Goal: Task Accomplishment & Management: Use online tool/utility

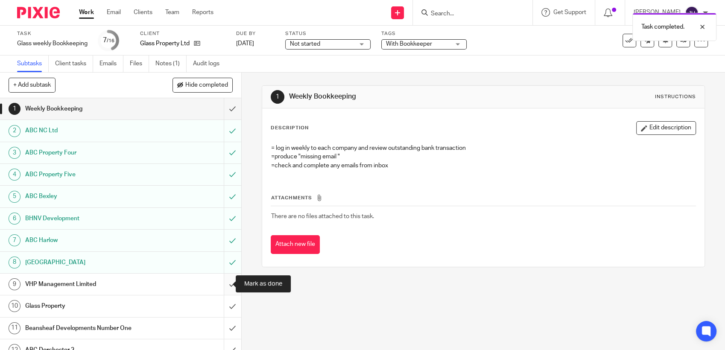
click at [220, 285] on input "submit" at bounding box center [120, 284] width 241 height 21
click at [224, 307] on input "submit" at bounding box center [120, 305] width 241 height 21
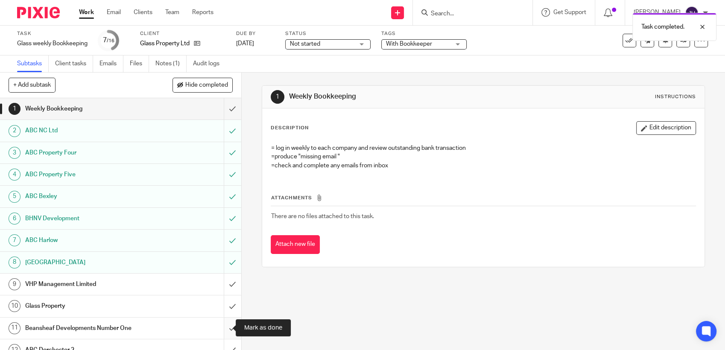
click at [225, 331] on input "submit" at bounding box center [120, 328] width 241 height 21
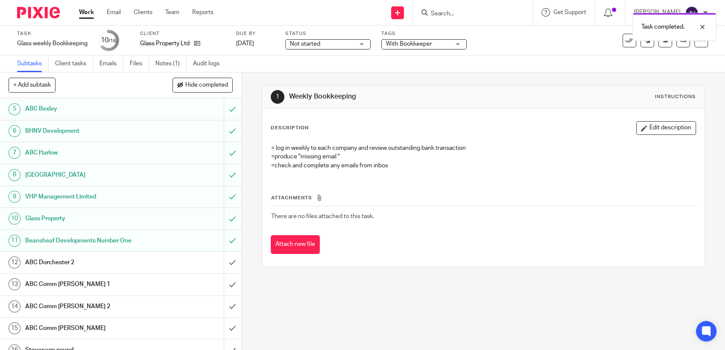
scroll to position [98, 0]
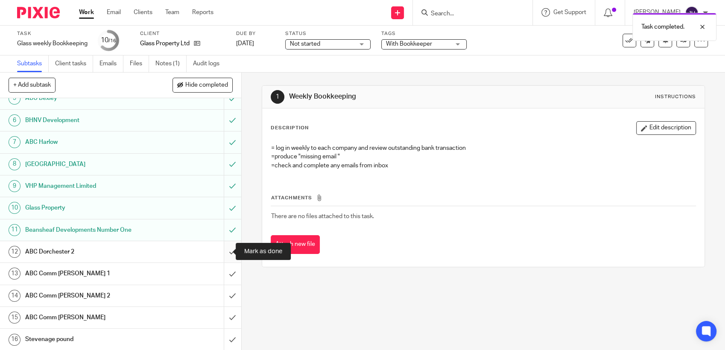
click at [223, 253] on input "submit" at bounding box center [120, 251] width 241 height 21
click at [222, 275] on input "submit" at bounding box center [120, 273] width 241 height 21
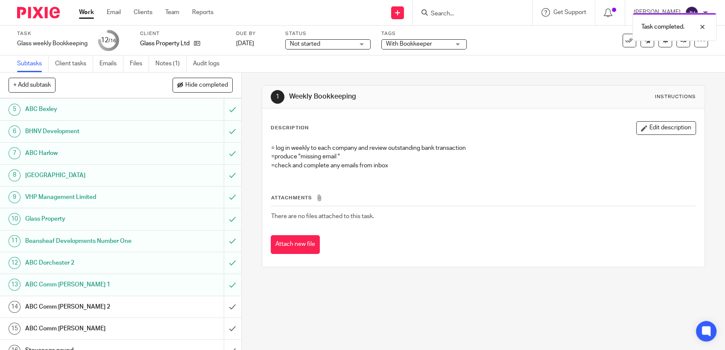
scroll to position [98, 0]
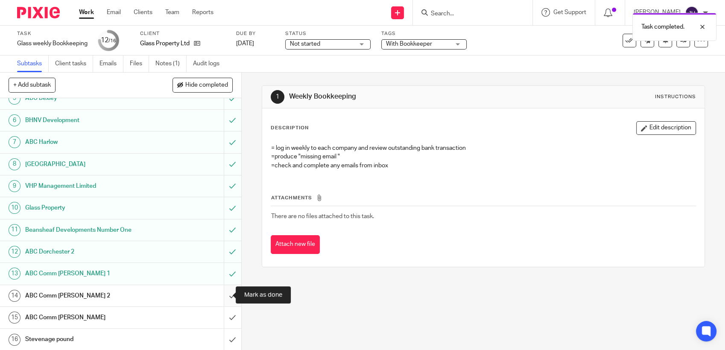
click at [221, 298] on input "submit" at bounding box center [120, 295] width 241 height 21
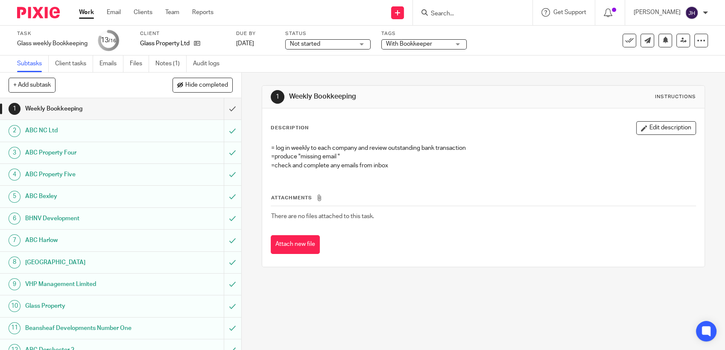
scroll to position [98, 0]
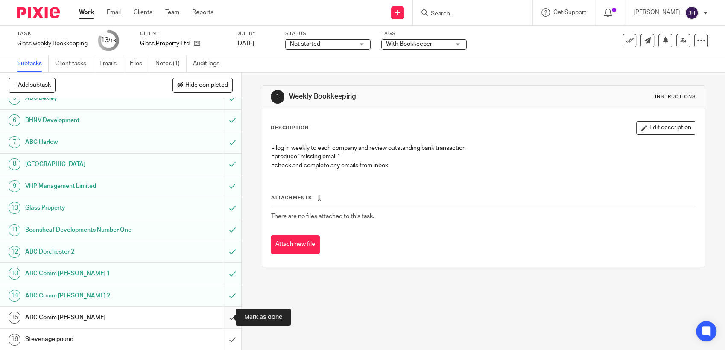
click at [223, 317] on input "submit" at bounding box center [120, 317] width 241 height 21
click at [221, 342] on input "submit" at bounding box center [120, 339] width 241 height 21
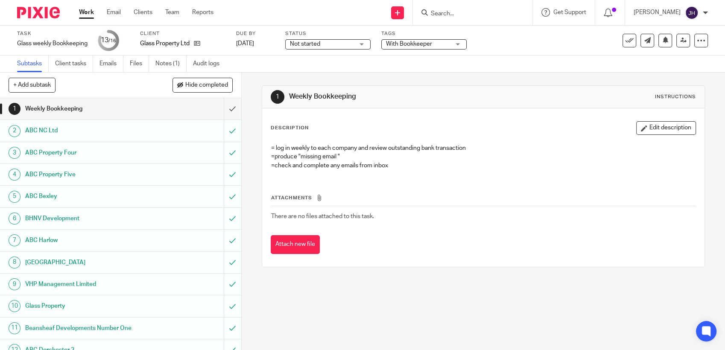
click at [474, 13] on input "Search" at bounding box center [468, 14] width 77 height 8
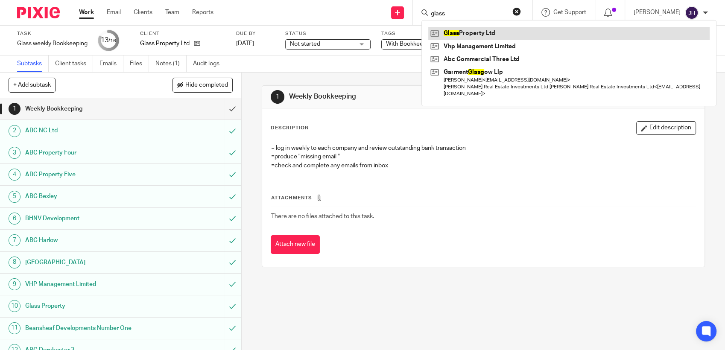
type input "glass"
click at [459, 31] on link at bounding box center [568, 33] width 281 height 13
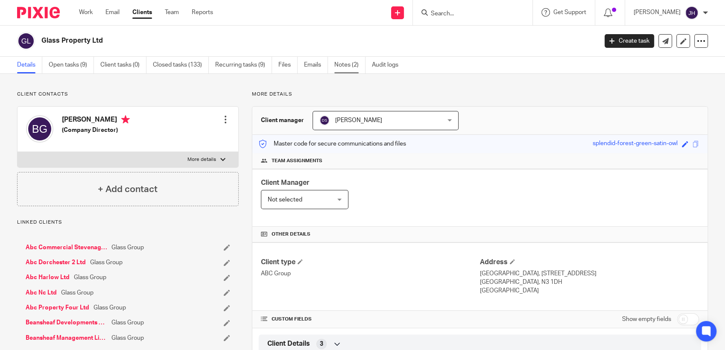
click at [339, 63] on link "Notes (2)" at bounding box center [349, 65] width 31 height 17
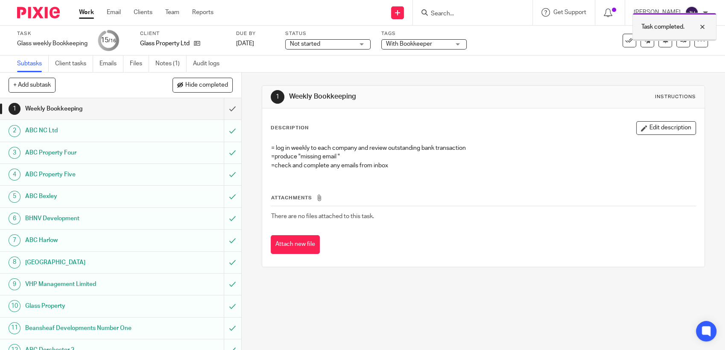
click at [700, 25] on div at bounding box center [696, 27] width 23 height 10
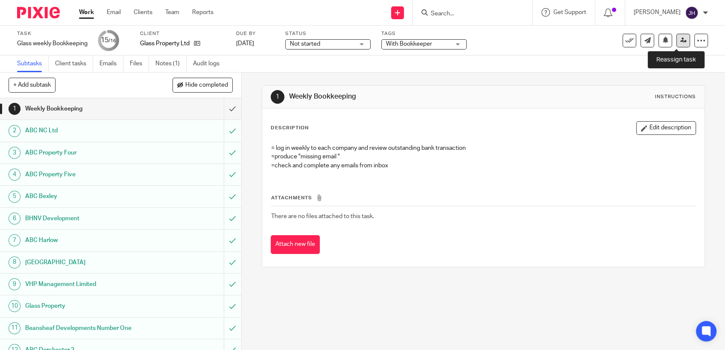
click at [680, 39] on icon at bounding box center [683, 40] width 6 height 6
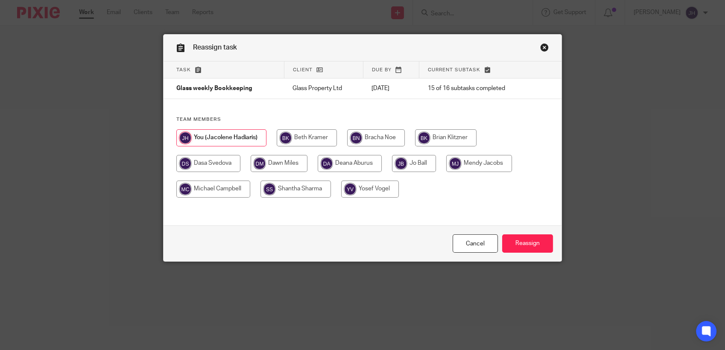
click at [219, 161] on input "radio" at bounding box center [208, 163] width 64 height 17
radio input "true"
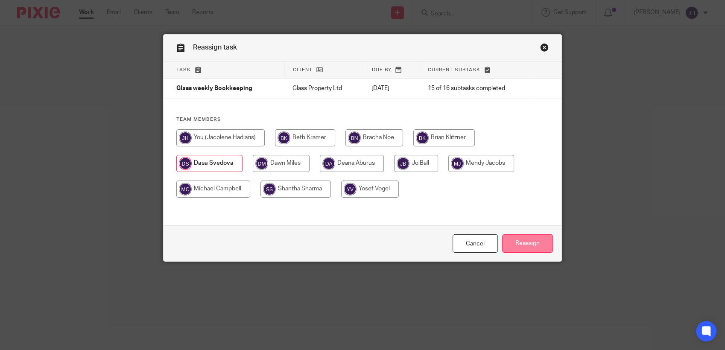
click at [525, 240] on input "Reassign" at bounding box center [527, 243] width 51 height 18
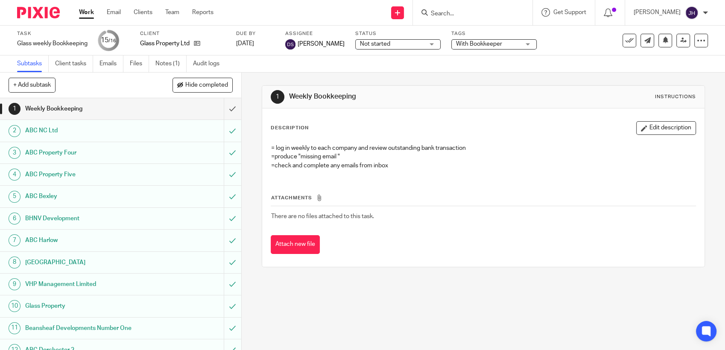
click at [444, 14] on input "Search" at bounding box center [468, 14] width 77 height 8
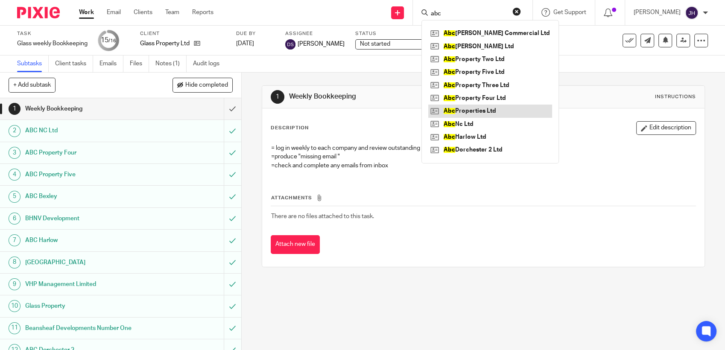
type input "abc"
click at [477, 112] on link at bounding box center [490, 111] width 124 height 13
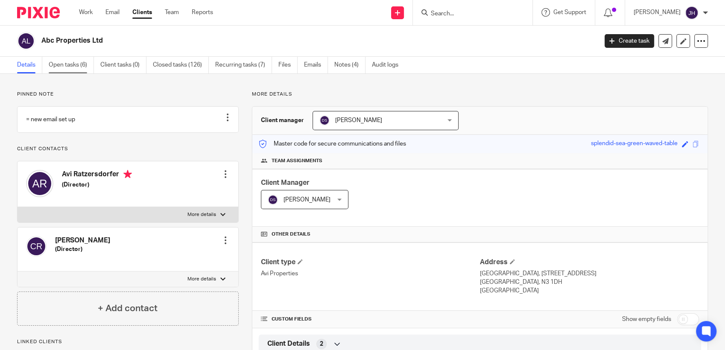
click at [63, 68] on link "Open tasks (6)" at bounding box center [71, 65] width 45 height 17
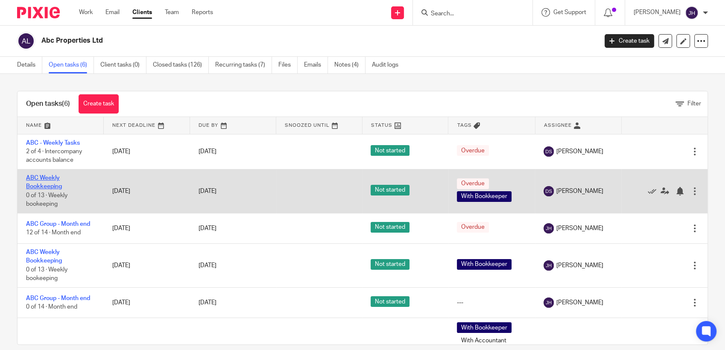
click at [44, 180] on link "ABC Weekly Bookkeeping" at bounding box center [44, 182] width 36 height 15
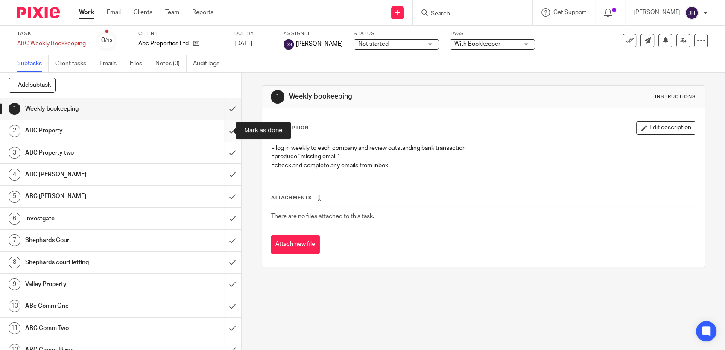
click at [223, 126] on input "submit" at bounding box center [120, 130] width 241 height 21
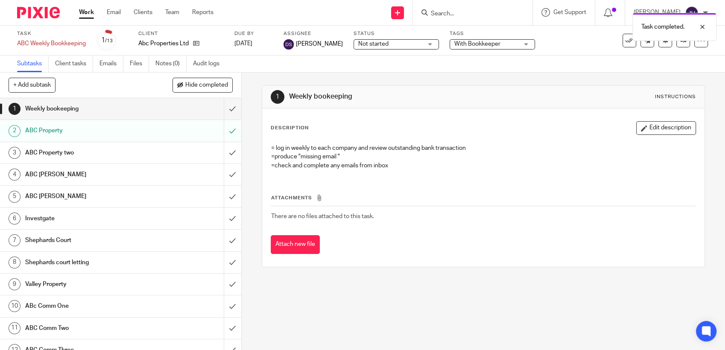
click at [146, 152] on div "ABC Property two" at bounding box center [120, 152] width 190 height 13
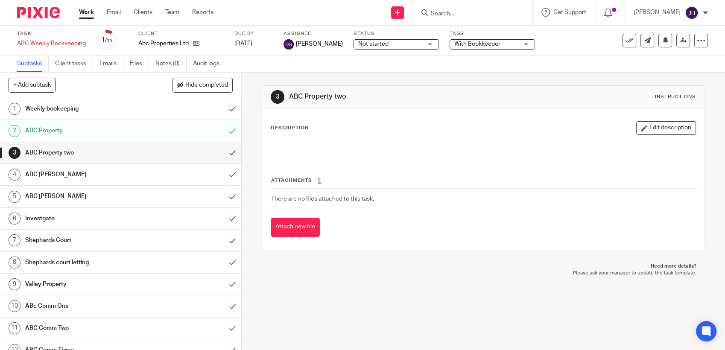
click at [634, 140] on div at bounding box center [483, 149] width 433 height 19
click at [636, 132] on button "Edit description" at bounding box center [666, 128] width 60 height 14
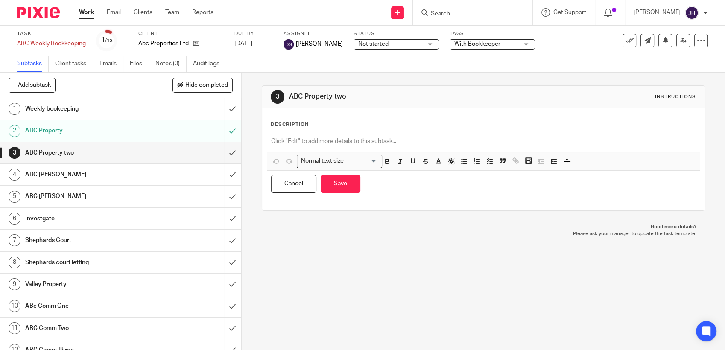
click at [348, 132] on div "Description Normal text size Loading... Remove Edit Insert new video Copy and p…" at bounding box center [483, 159] width 425 height 76
click at [396, 141] on p at bounding box center [483, 141] width 424 height 9
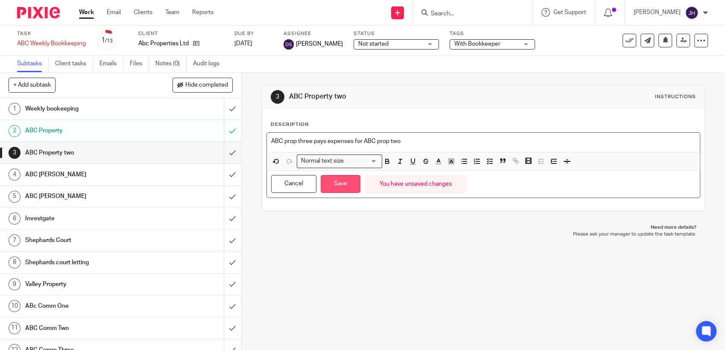
click at [326, 187] on button "Save" at bounding box center [341, 184] width 40 height 18
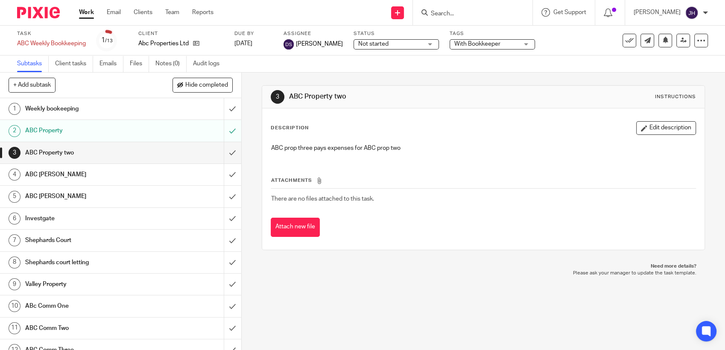
click at [383, 150] on p "ABC prop three pays expenses for ABC prop two" at bounding box center [483, 148] width 424 height 9
click at [646, 135] on button "Edit description" at bounding box center [666, 128] width 60 height 14
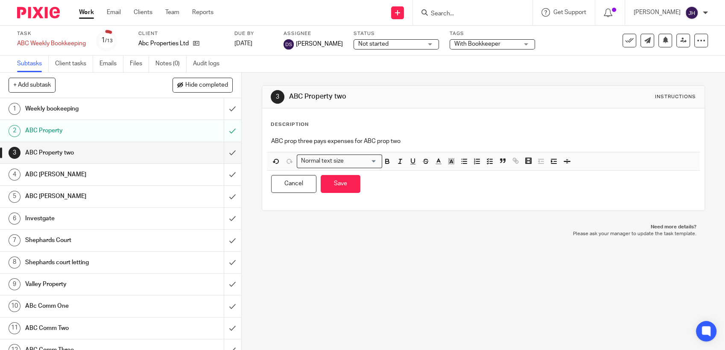
click at [401, 131] on div "Description ABC prop three pays expenses for ABC prop two Normal text size Load…" at bounding box center [483, 159] width 425 height 76
drag, startPoint x: 408, startPoint y: 140, endPoint x: 256, endPoint y: 142, distance: 152.0
click at [256, 142] on div "3 ABC Property two Instructions Description ABC prop three pays expenses for AB…" at bounding box center [483, 212] width 483 height 278
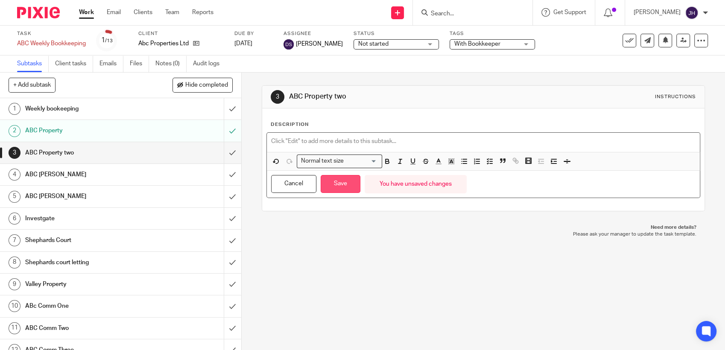
click at [331, 185] on button "Save" at bounding box center [341, 184] width 40 height 18
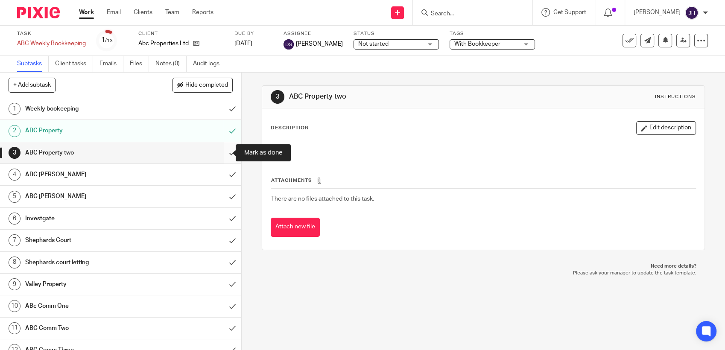
click at [226, 152] on input "submit" at bounding box center [120, 152] width 241 height 21
